Goal: Information Seeking & Learning: Learn about a topic

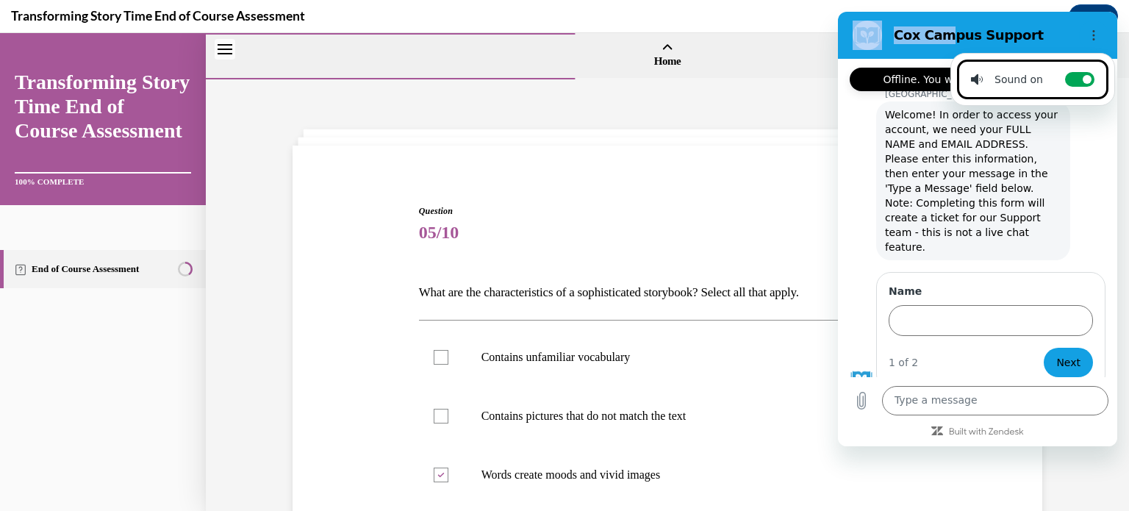
scroll to position [248, 0]
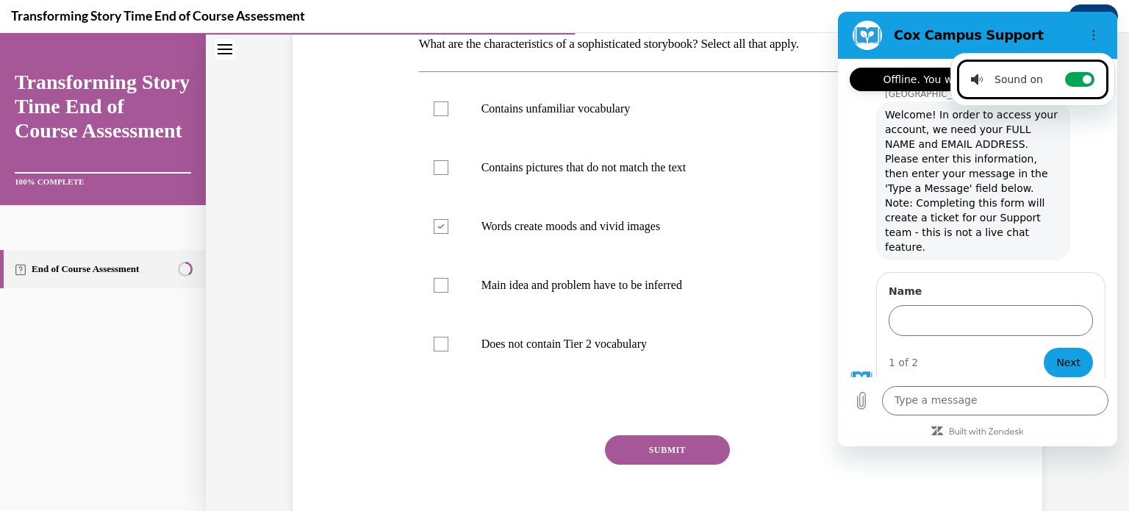
click at [1038, 23] on div "Cox Campus Support" at bounding box center [959, 35] width 226 height 29
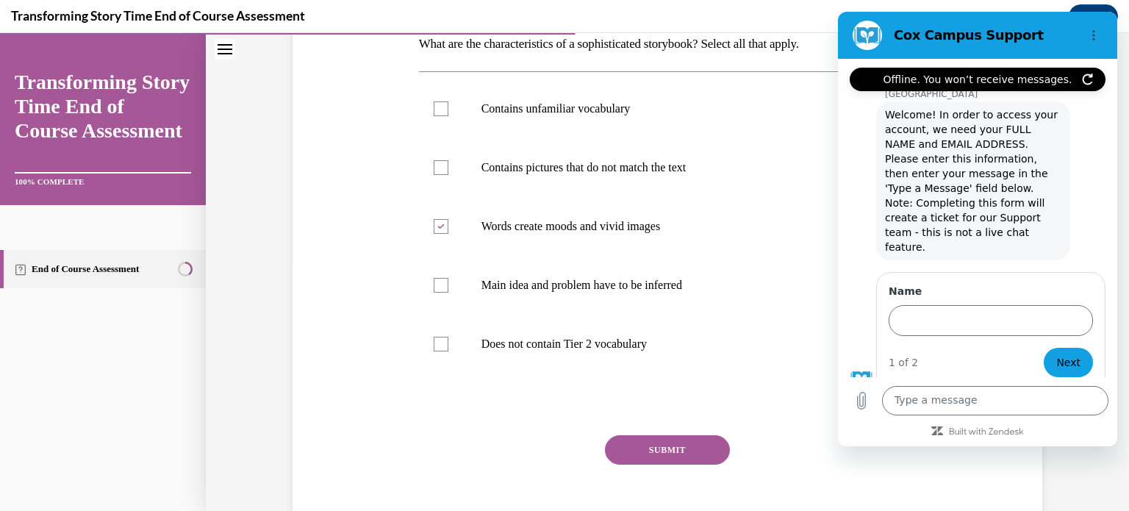
click at [1038, 23] on div "Cox Campus Support" at bounding box center [959, 35] width 226 height 29
click at [829, 151] on label "Contains pictures that do not match the text" at bounding box center [667, 167] width 497 height 59
click at [448, 160] on input "Contains pictures that do not match the text" at bounding box center [441, 167] width 15 height 15
checkbox input "true"
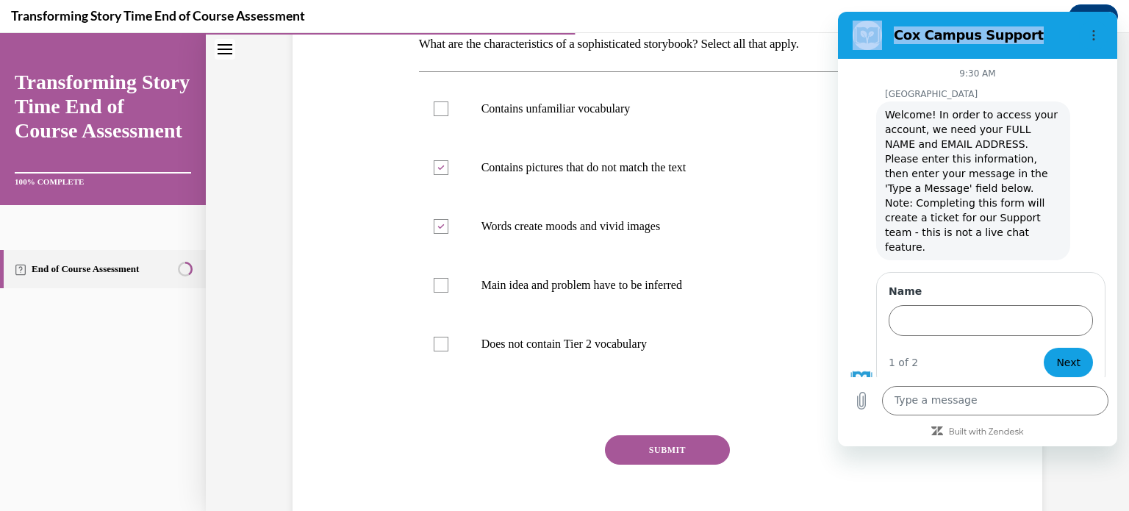
drag, startPoint x: 1054, startPoint y: 32, endPoint x: 1378, endPoint y: 2, distance: 326.1
click at [1117, 12] on html "Cox Campus Support You’re now online 9:30 AM Cox Campus Cox Campus says: Welcom…" at bounding box center [977, 229] width 279 height 434
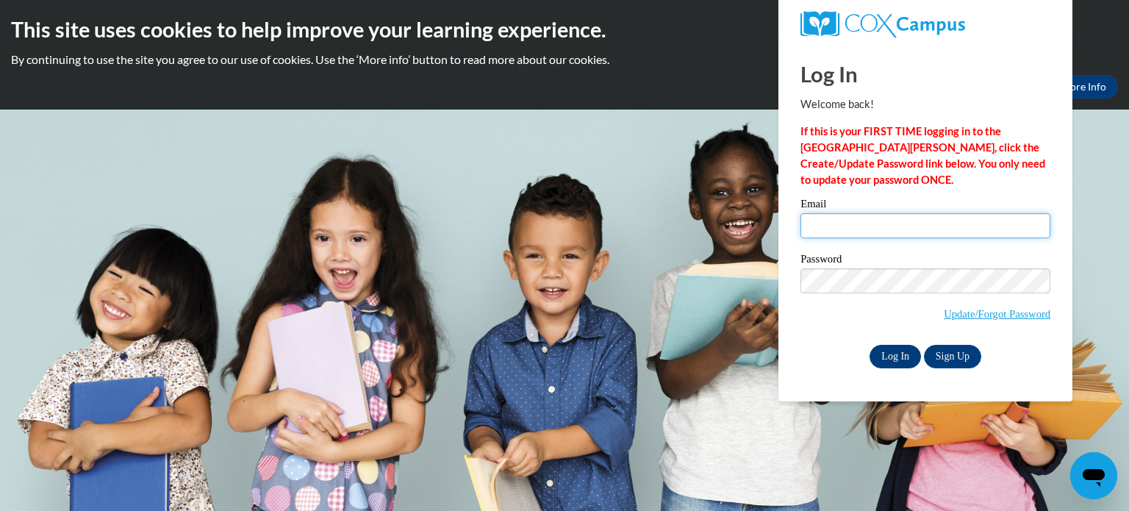
type input "jessica.willis@gc-k12.org"
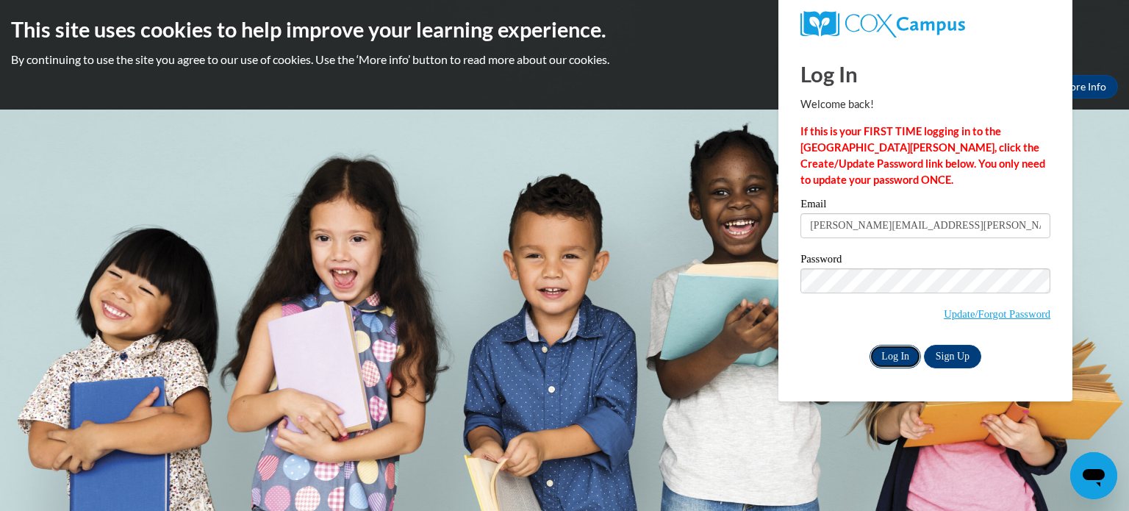
click at [880, 364] on input "Log In" at bounding box center [894, 357] width 51 height 24
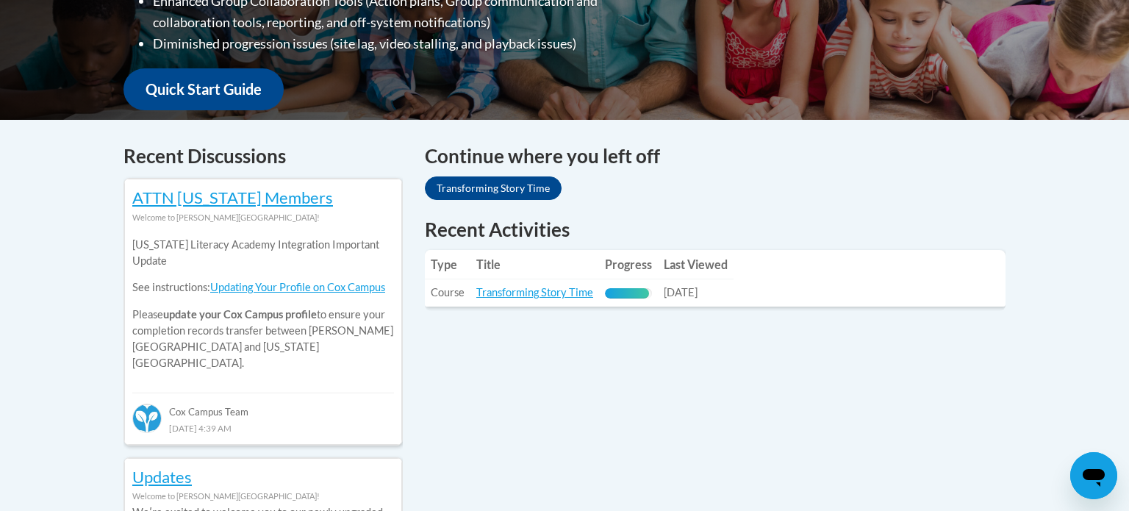
scroll to position [650, 0]
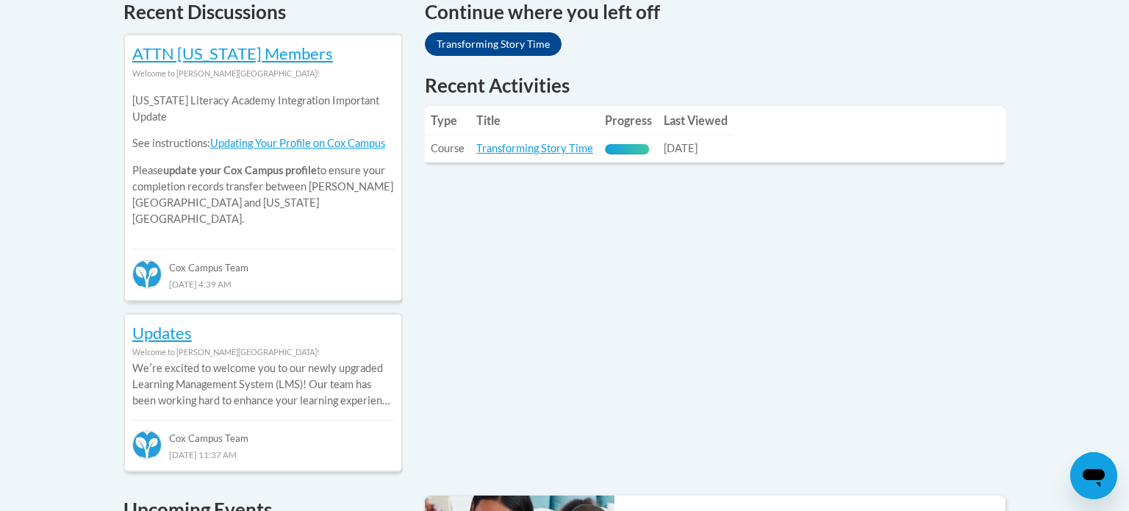
click at [567, 154] on td "Title: Transforming Story Time" at bounding box center [534, 148] width 129 height 27
click at [576, 145] on link "Transforming Story Time" at bounding box center [534, 148] width 117 height 12
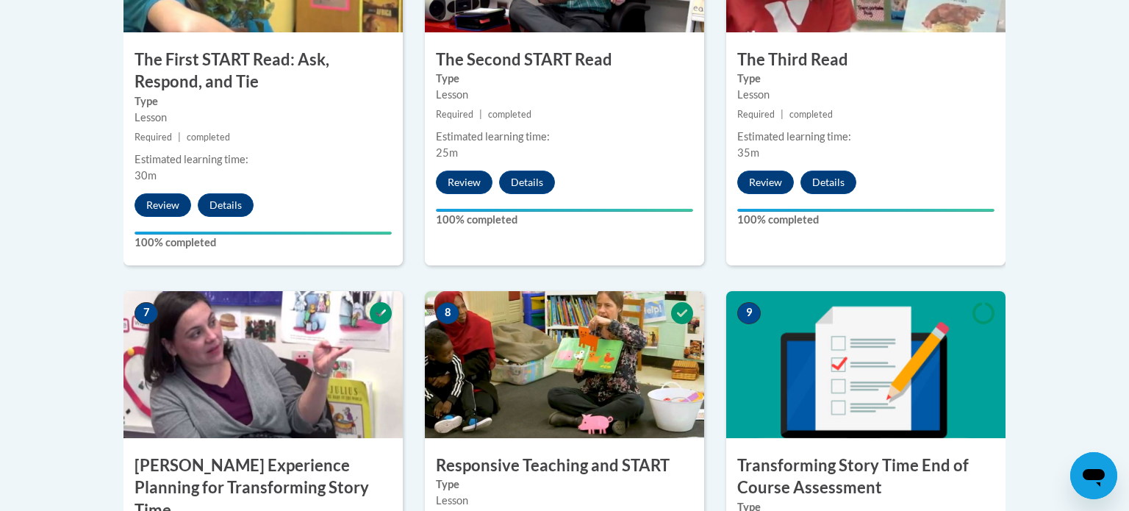
scroll to position [525, 0]
